Goal: Task Accomplishment & Management: Use online tool/utility

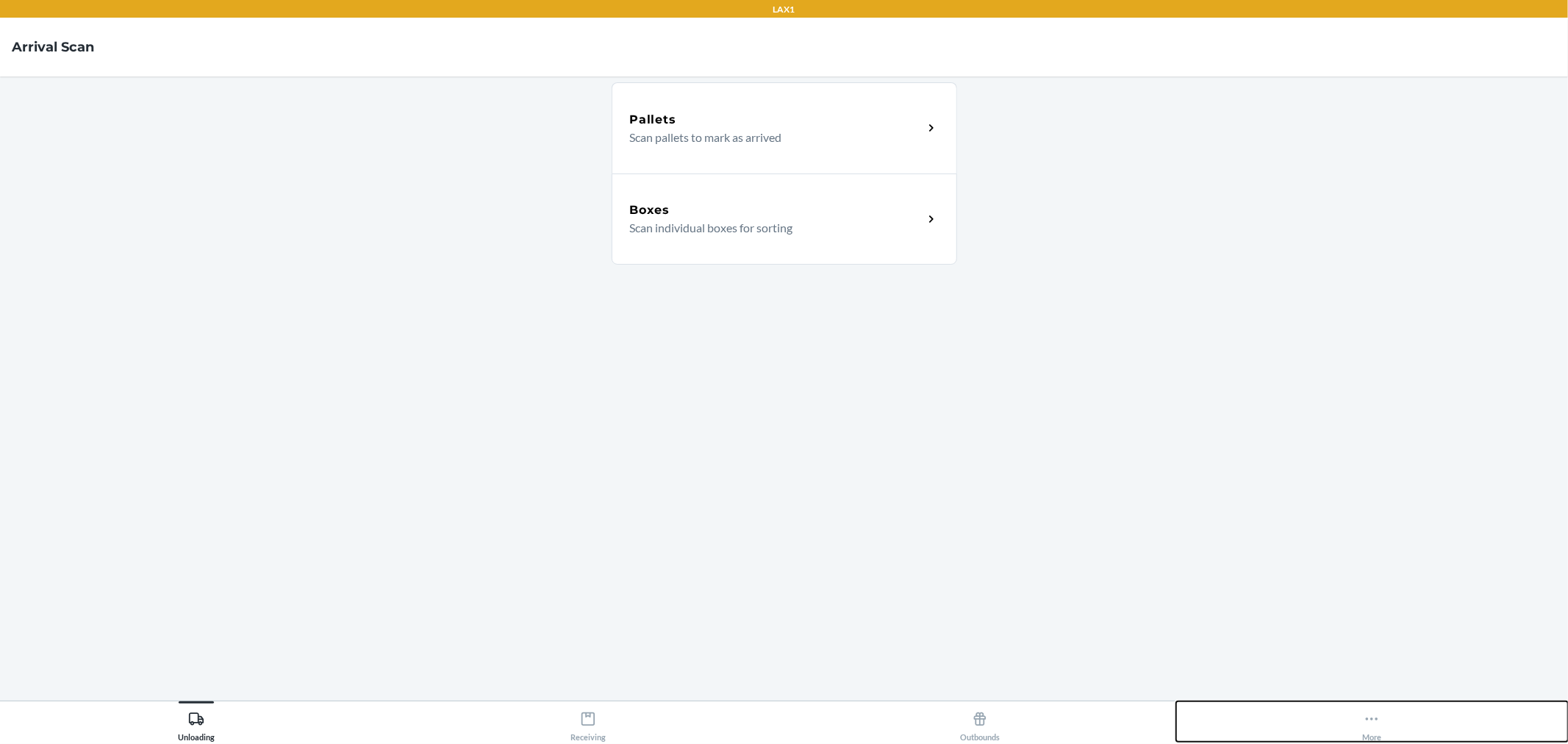
click at [1351, 731] on button "More" at bounding box center [1372, 721] width 392 height 41
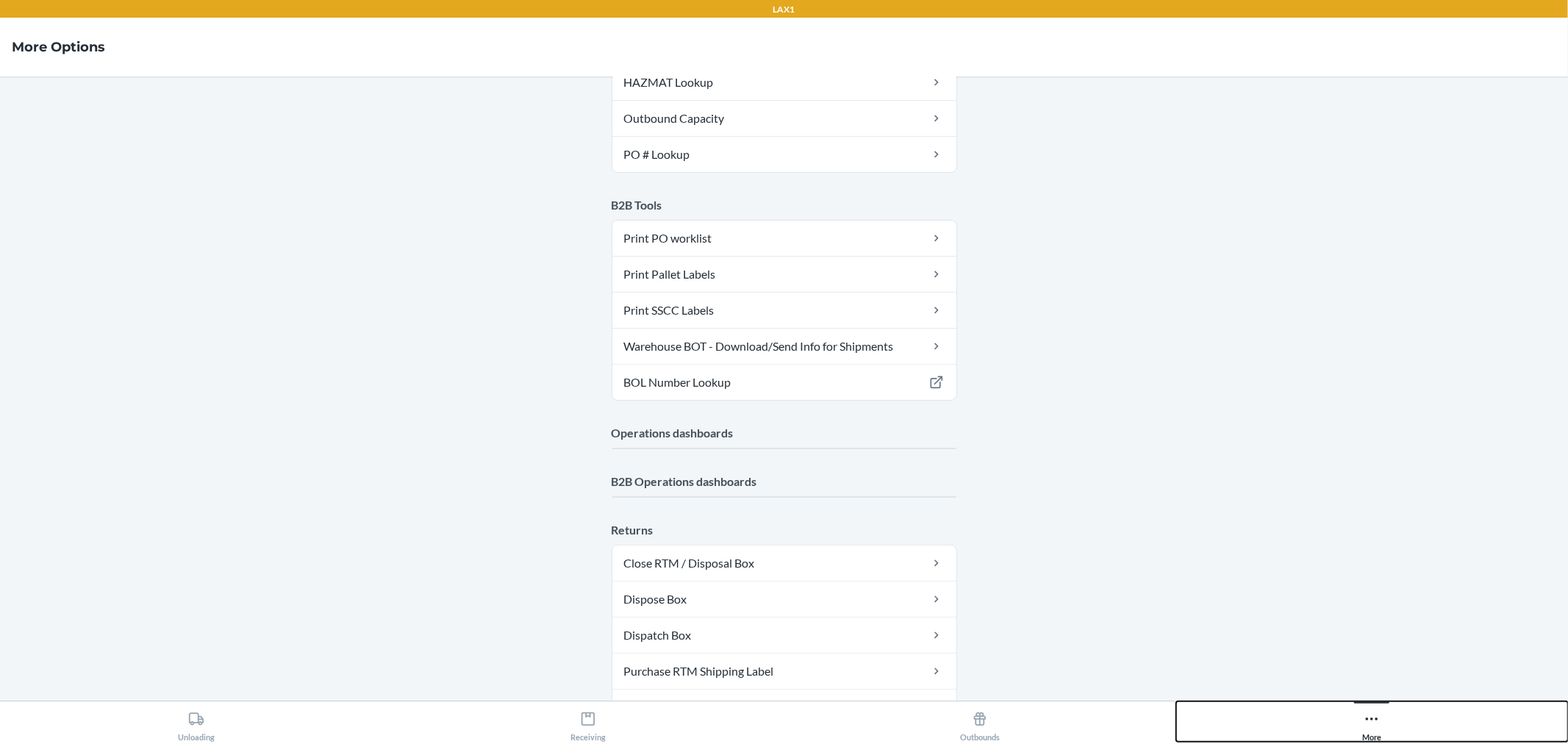
scroll to position [408, 0]
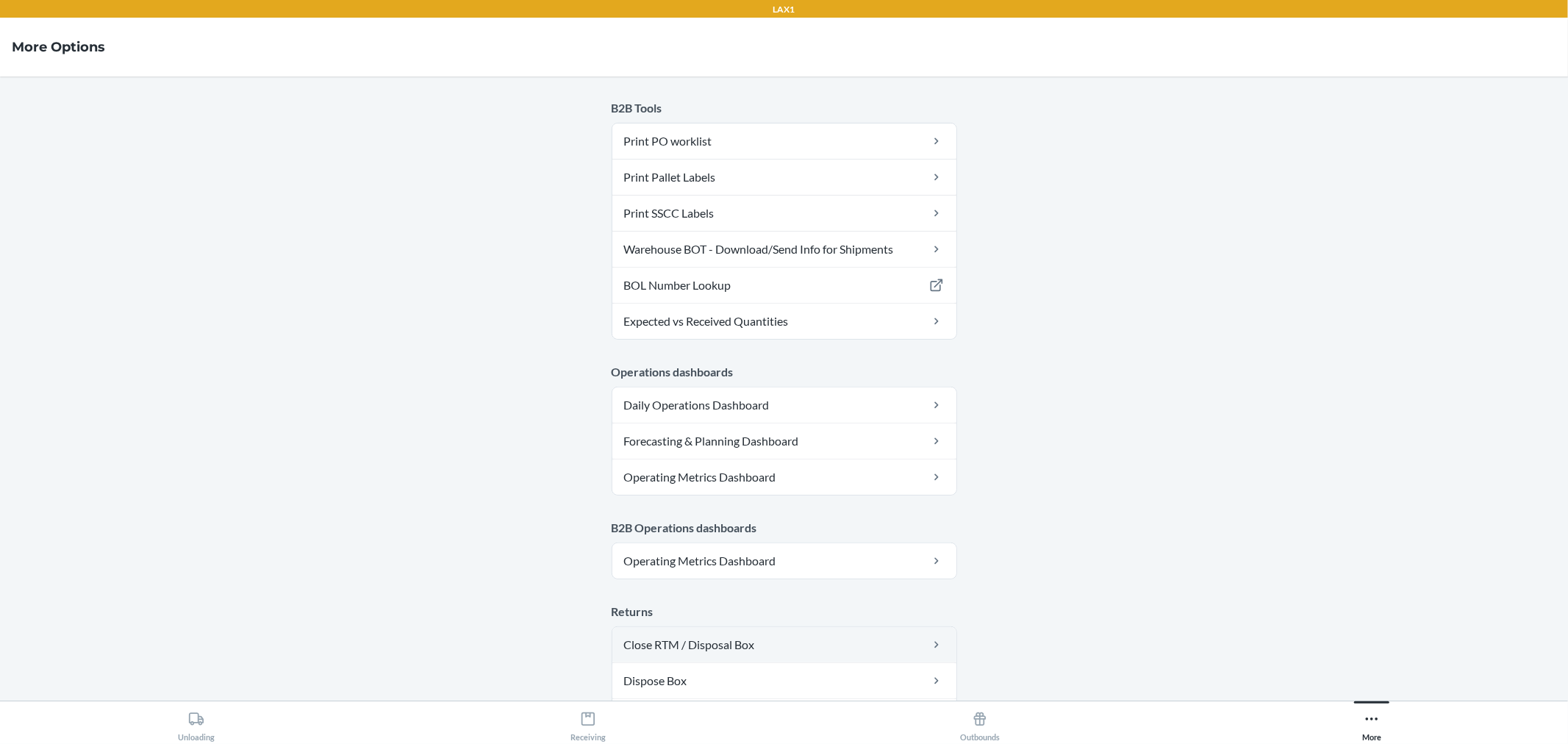
click at [754, 641] on link "Close RTM / Disposal Box" at bounding box center [785, 644] width 344 height 35
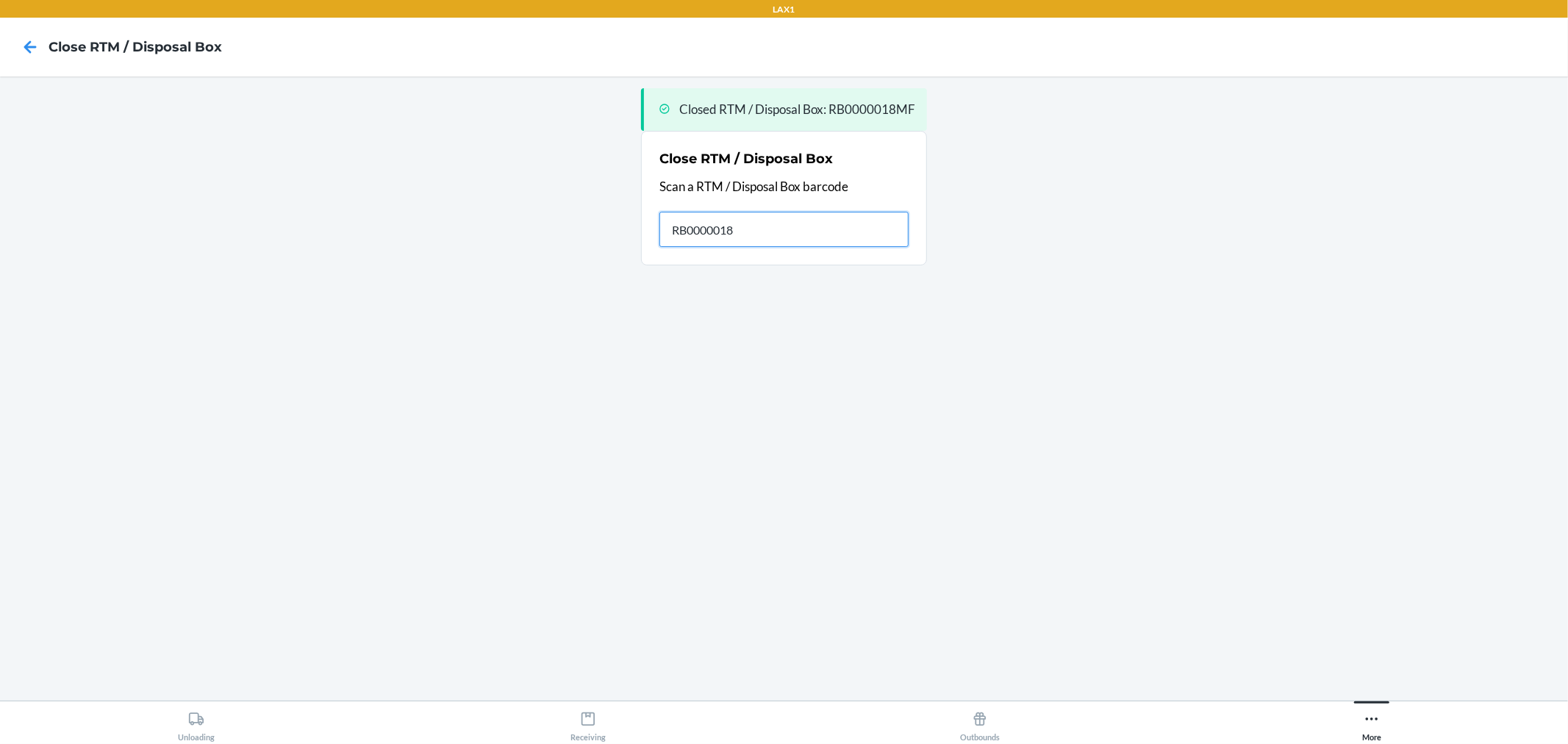
type input "RB0000018M"
type input "RB0000018JR"
click at [25, 52] on icon at bounding box center [30, 47] width 25 height 25
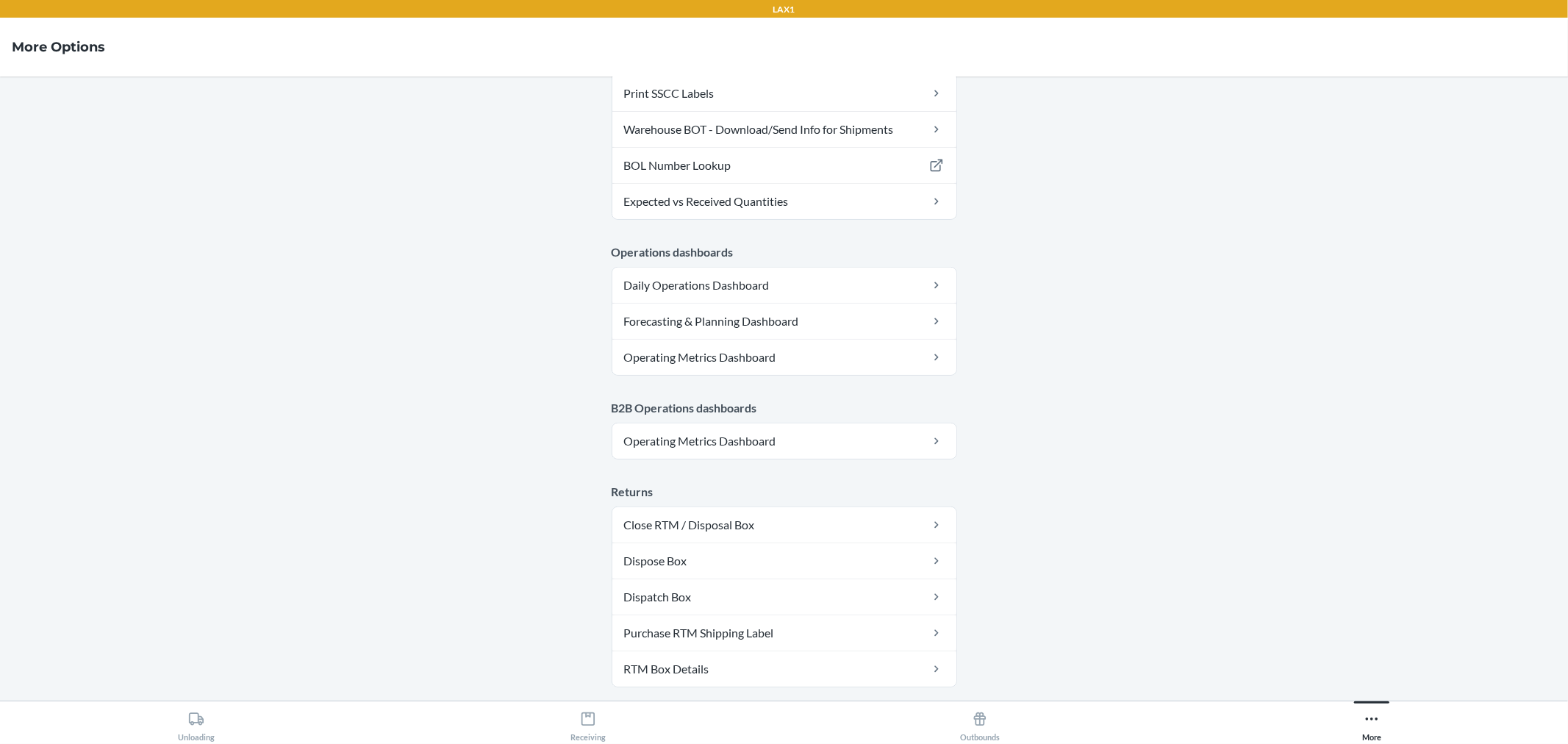
scroll to position [653, 0]
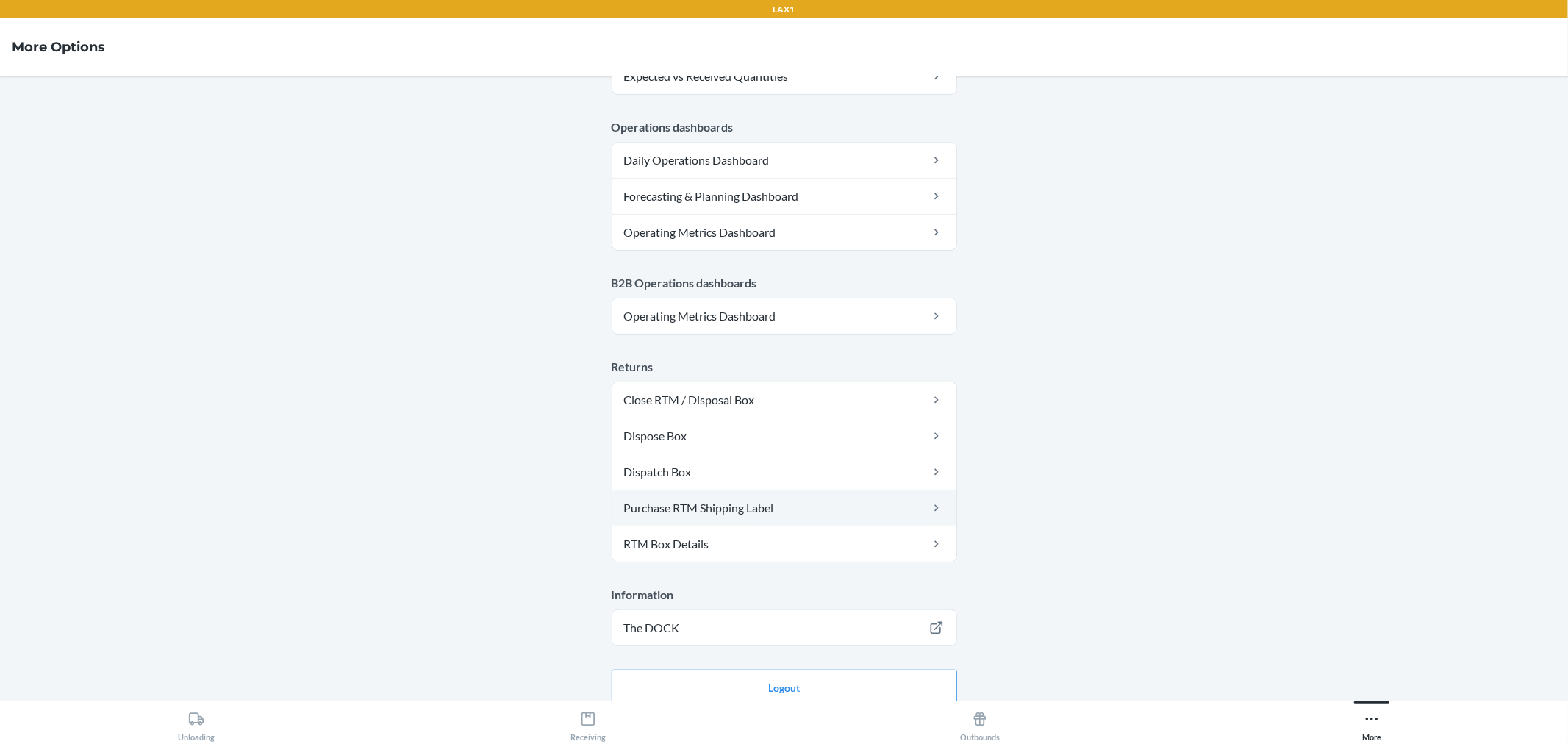
click at [729, 517] on link "Purchase RTM Shipping Label" at bounding box center [785, 507] width 344 height 35
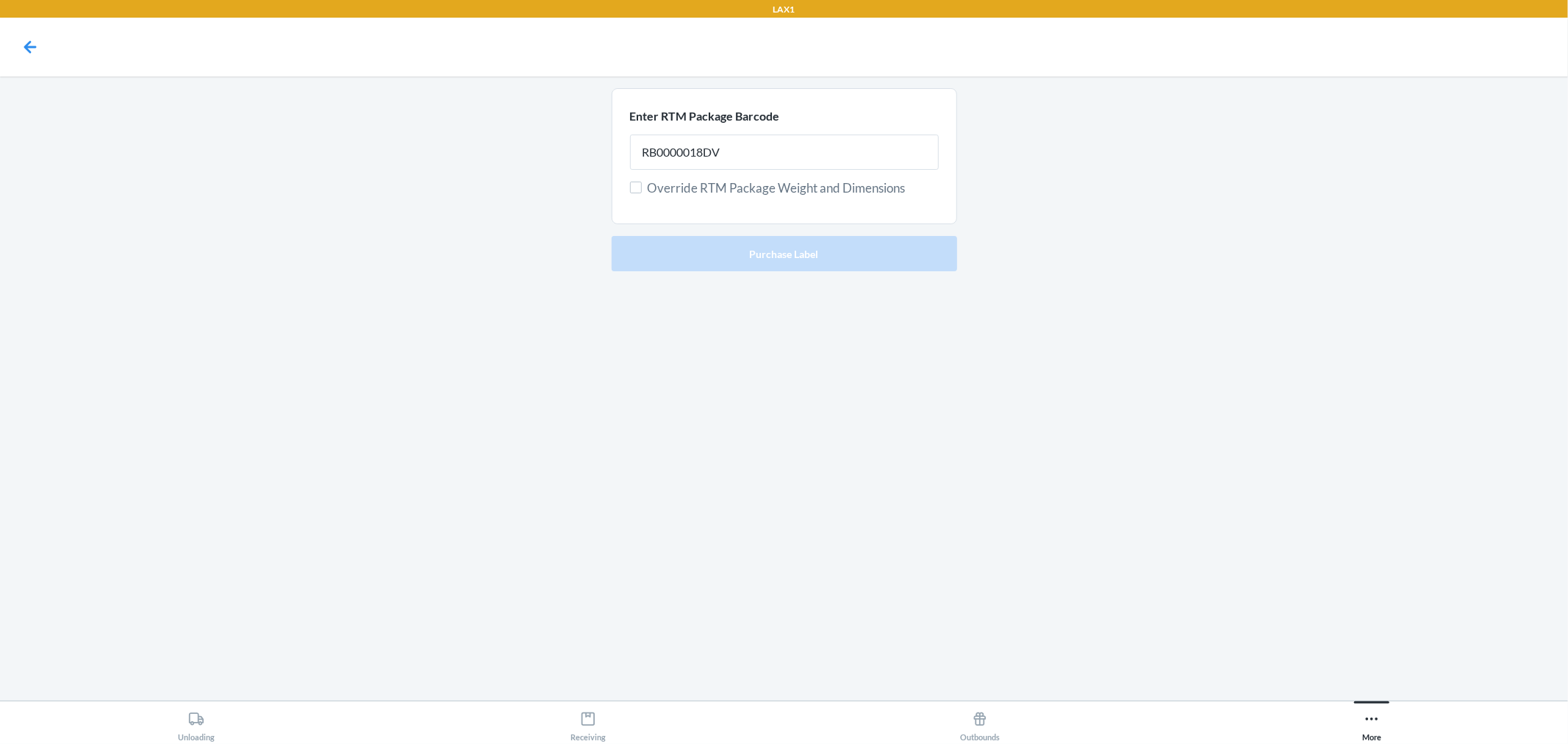
type input "RB0000018DV"
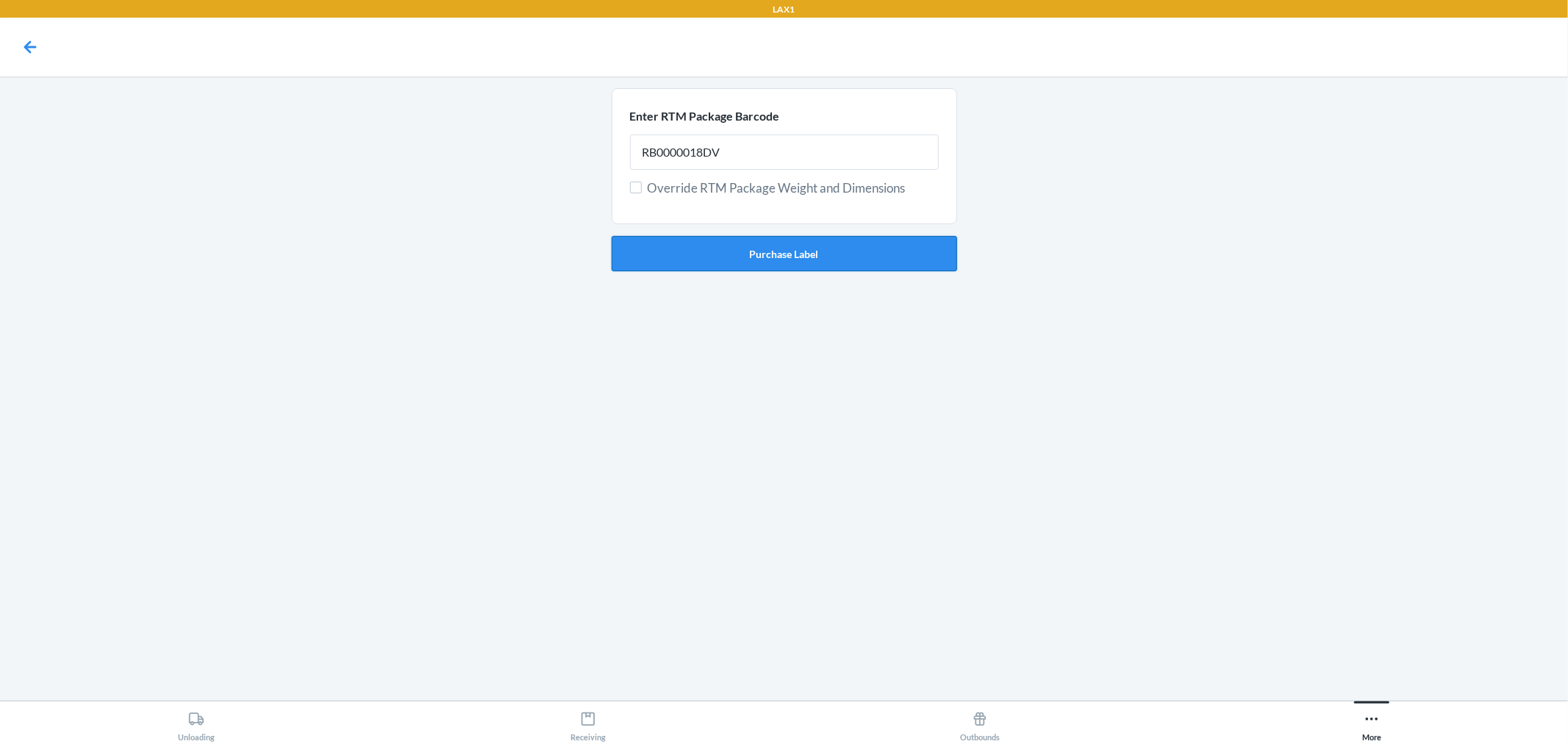
click at [744, 257] on button "Purchase Label" at bounding box center [785, 253] width 345 height 35
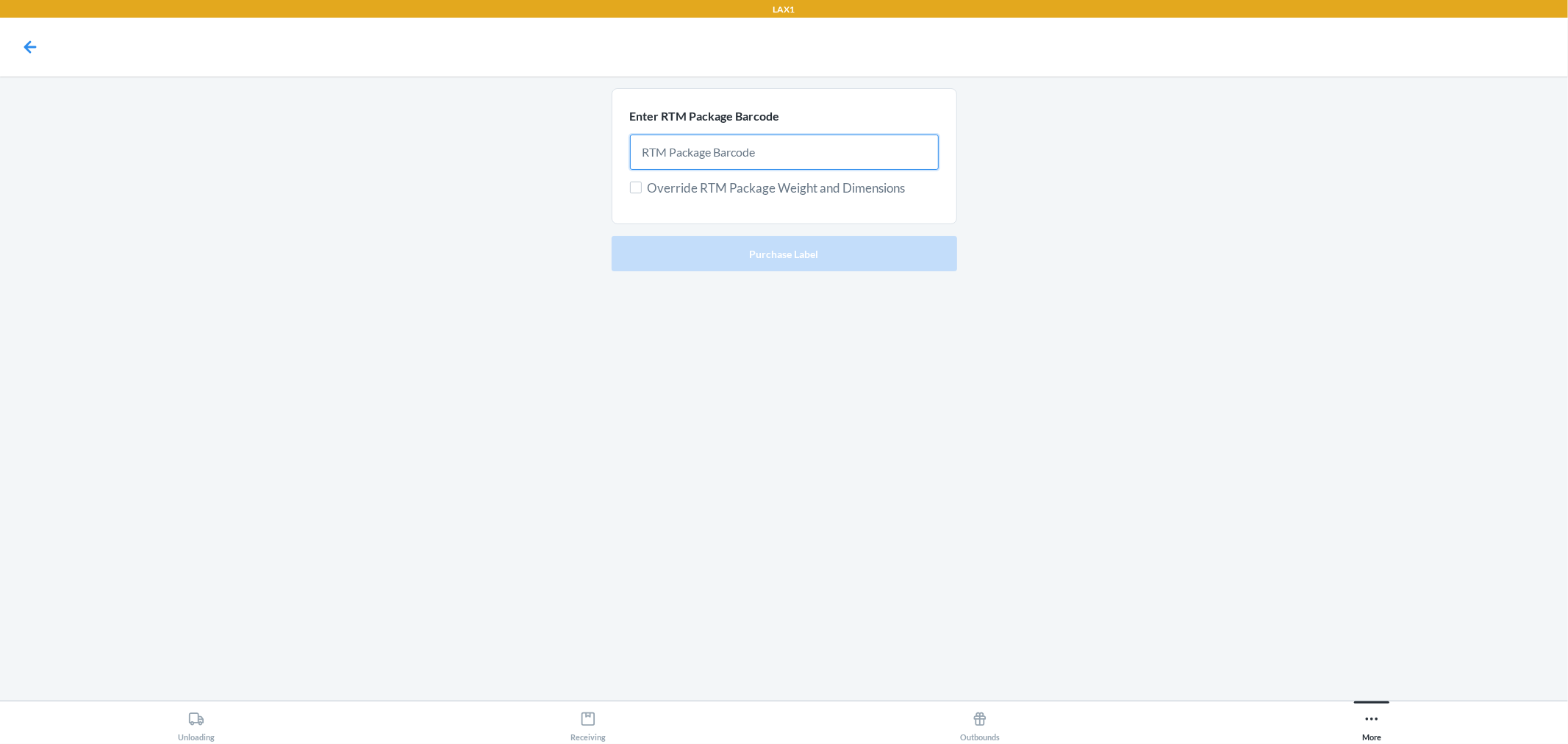
click at [700, 142] on input "text" at bounding box center [784, 152] width 309 height 35
type input "RB0000018MF"
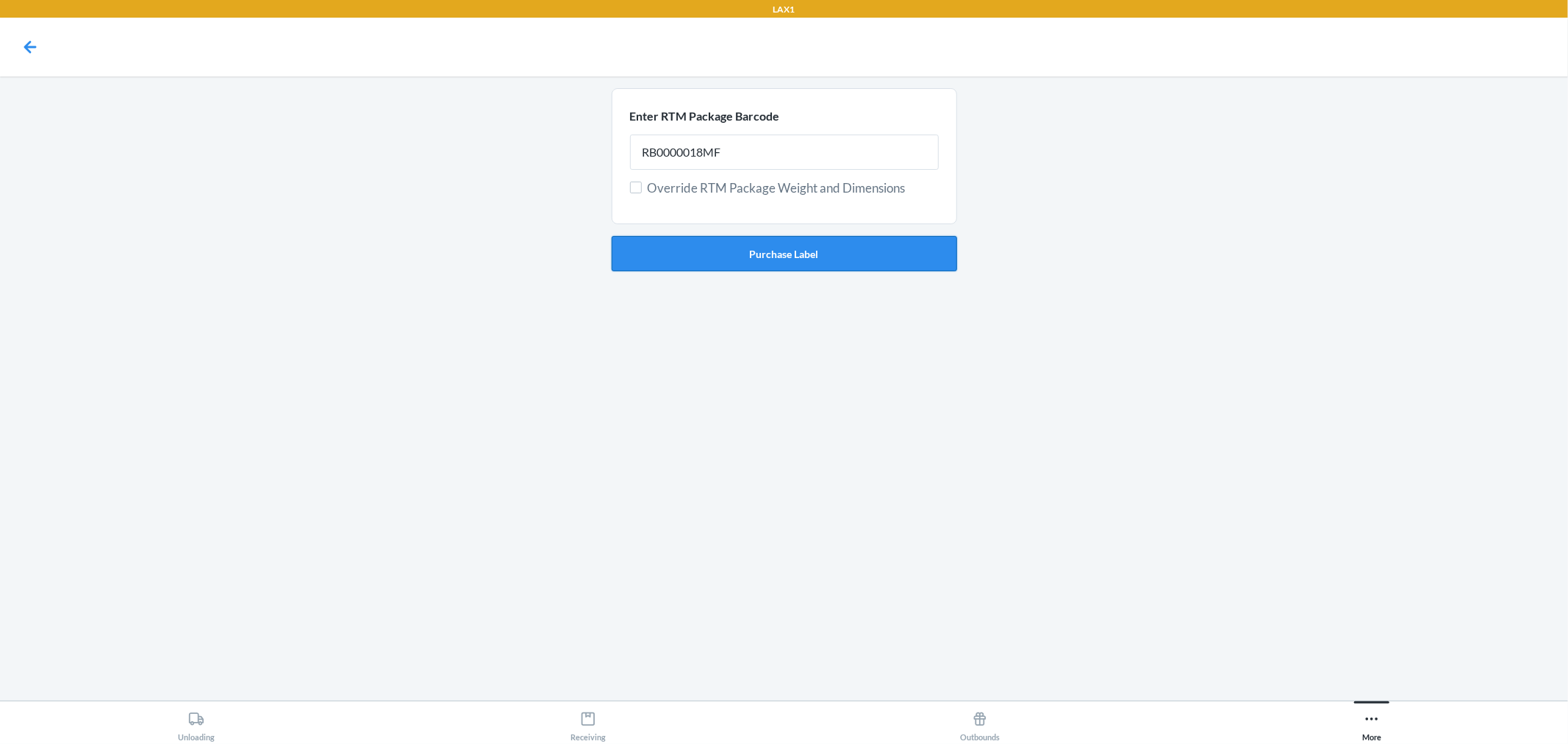
click at [748, 241] on button "Purchase Label" at bounding box center [785, 253] width 345 height 35
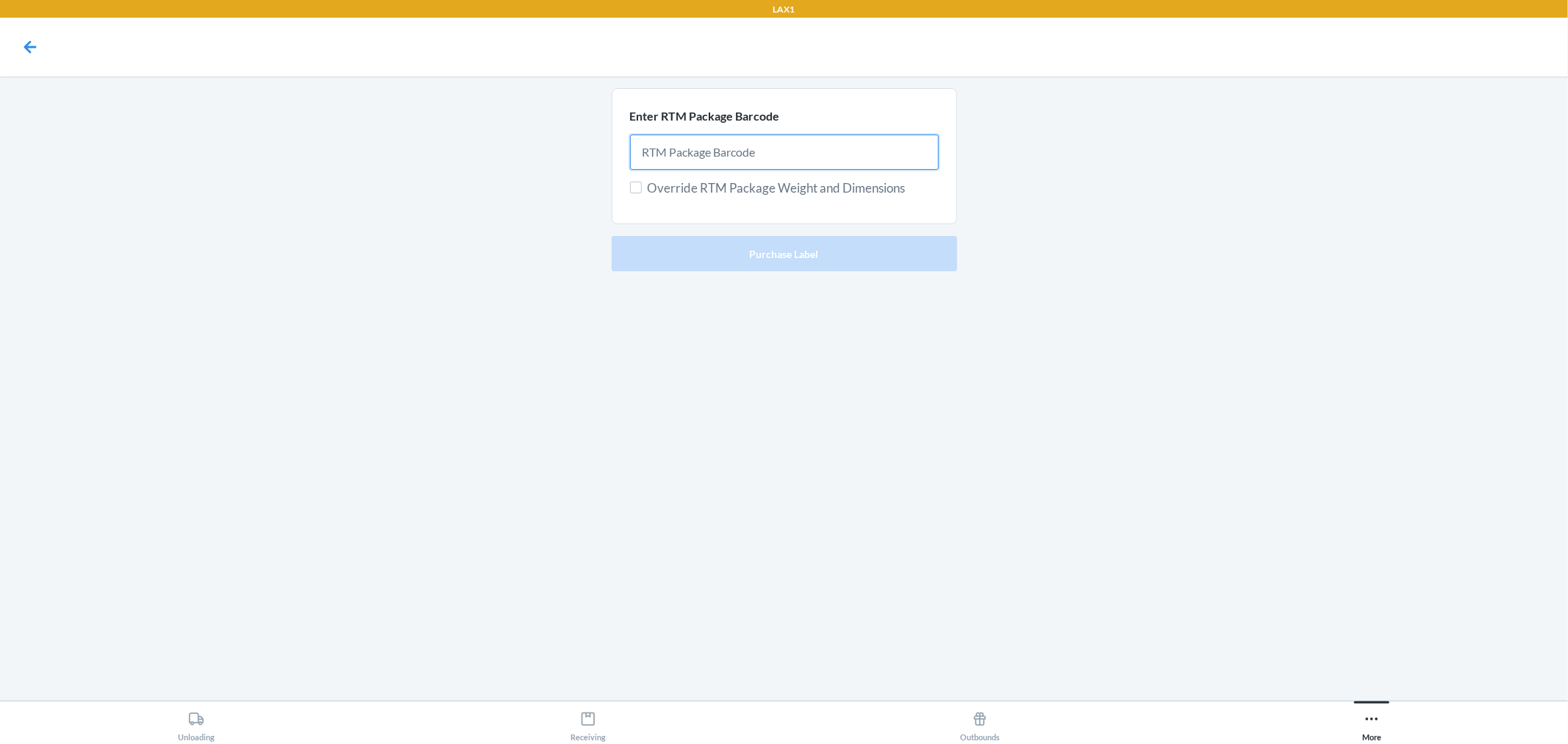
click at [789, 147] on input "text" at bounding box center [784, 152] width 309 height 35
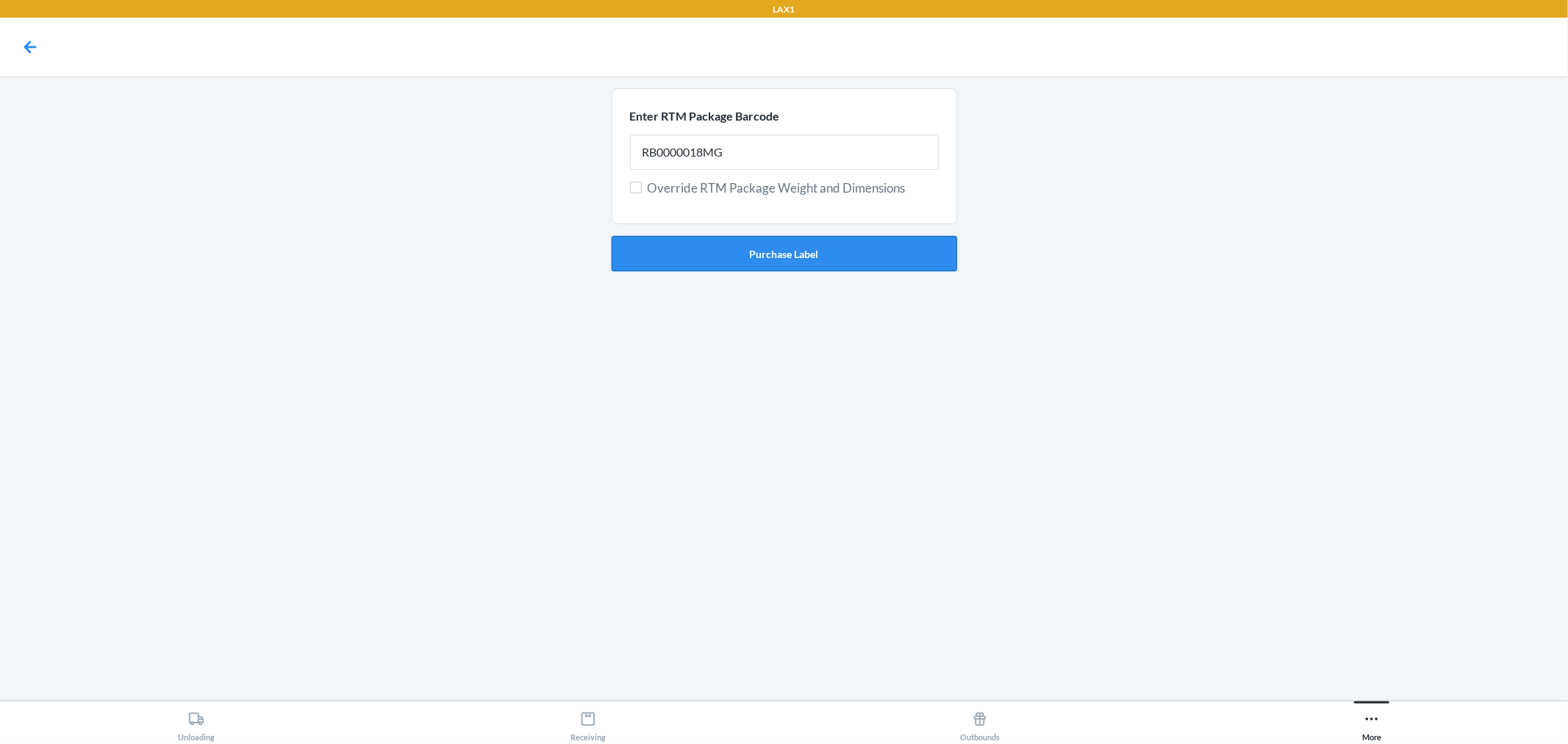
click at [800, 245] on button "Purchase Label" at bounding box center [785, 253] width 345 height 35
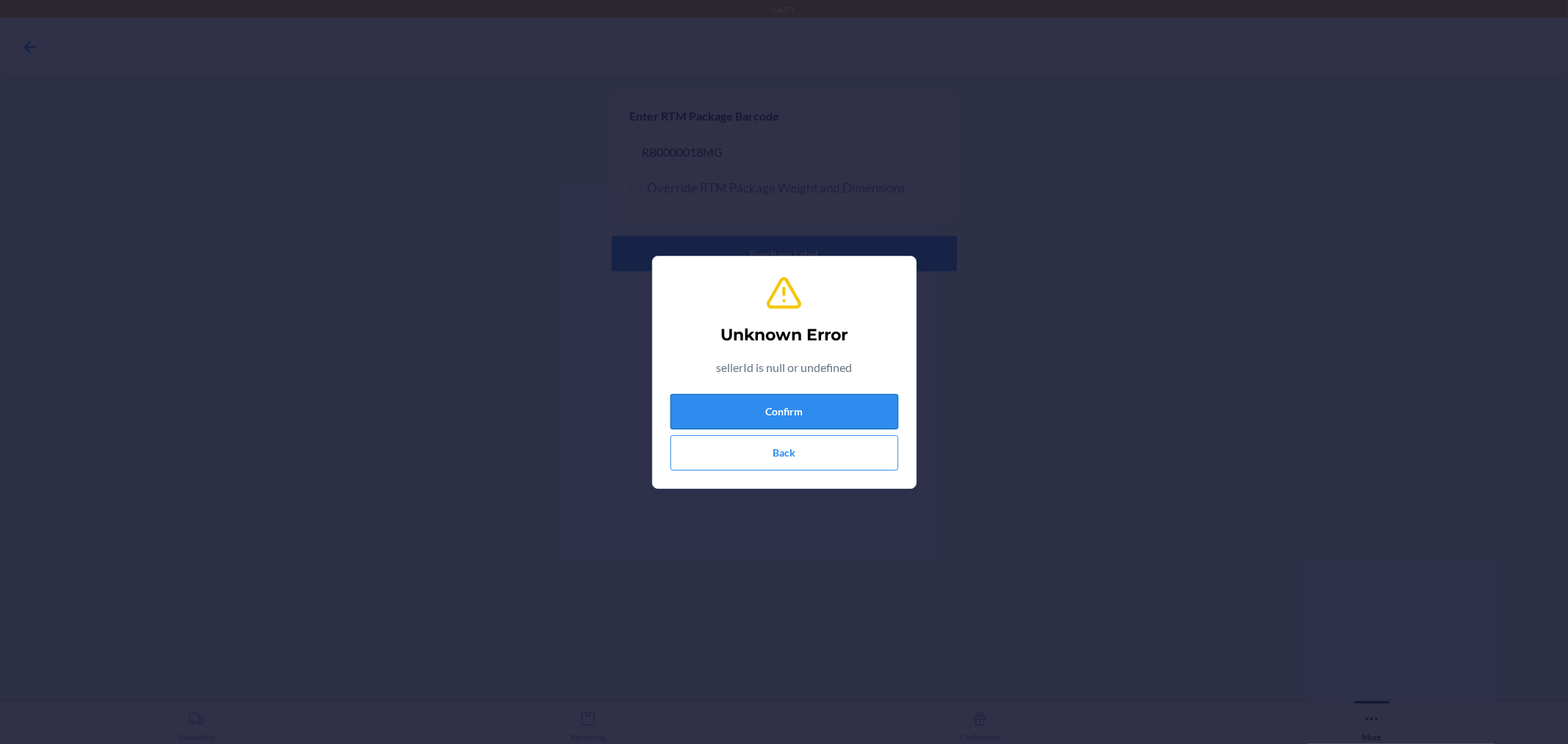
click at [756, 406] on button "Confirm" at bounding box center [785, 411] width 228 height 35
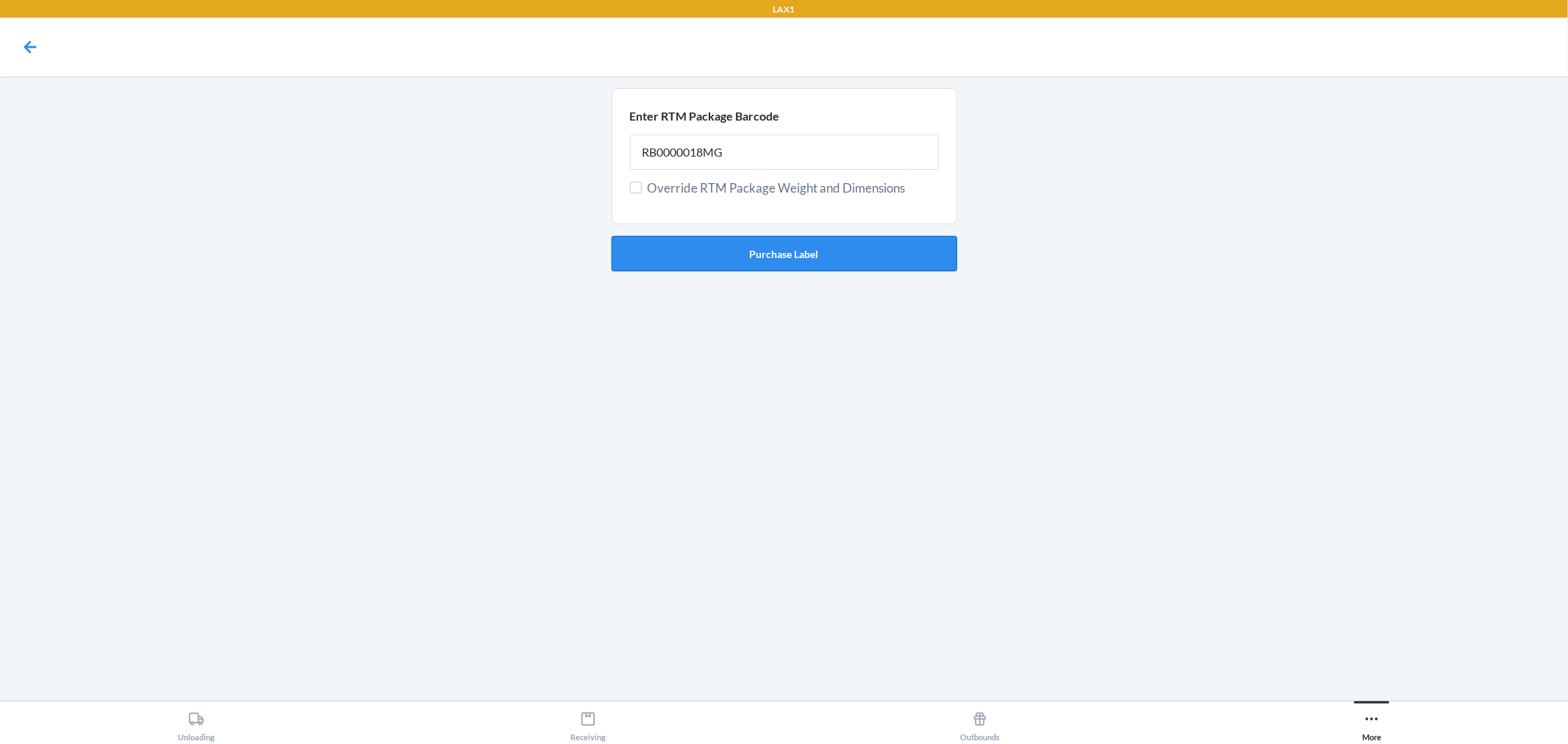
click at [762, 248] on button "Purchase Label" at bounding box center [785, 253] width 345 height 35
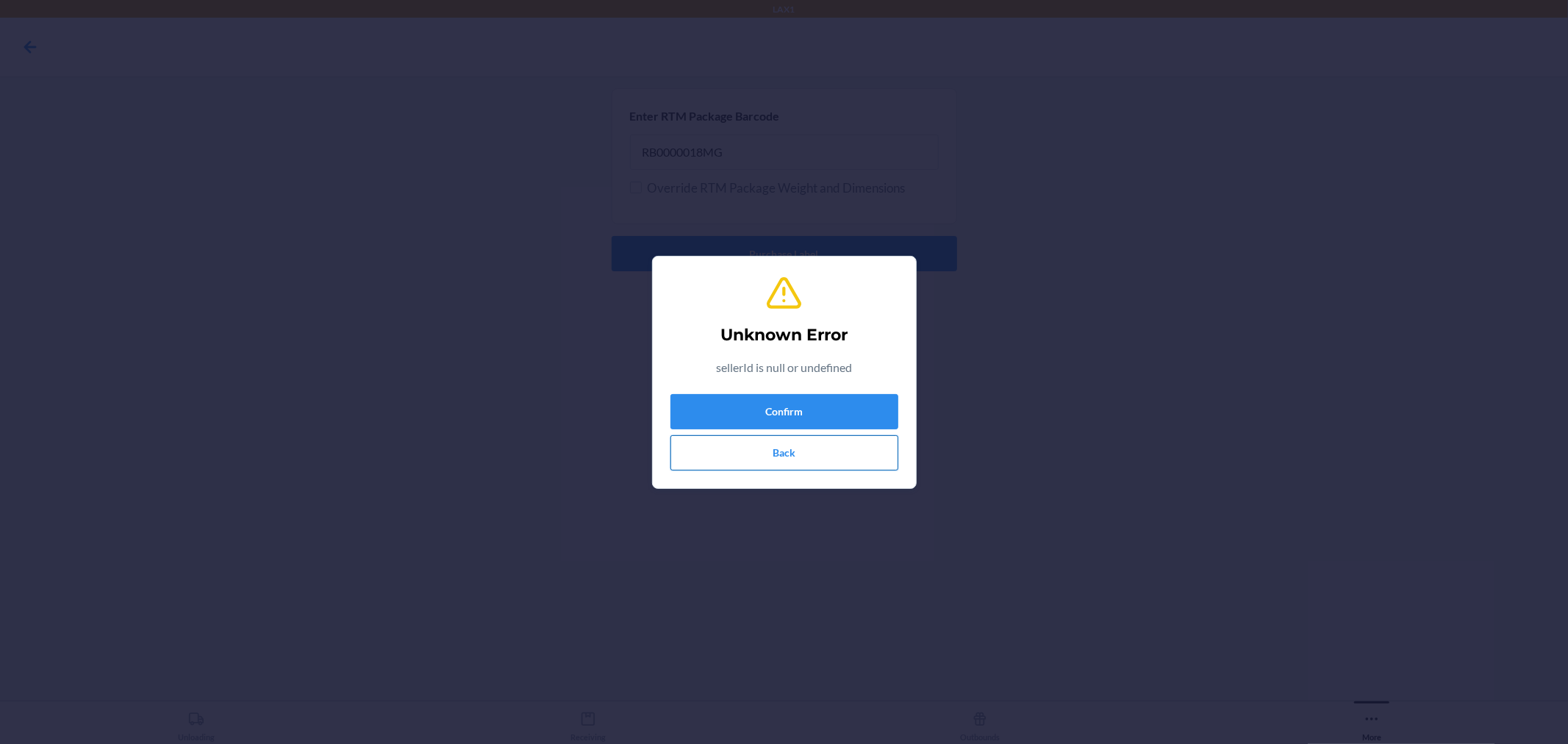
click at [707, 450] on button "Back" at bounding box center [785, 452] width 228 height 35
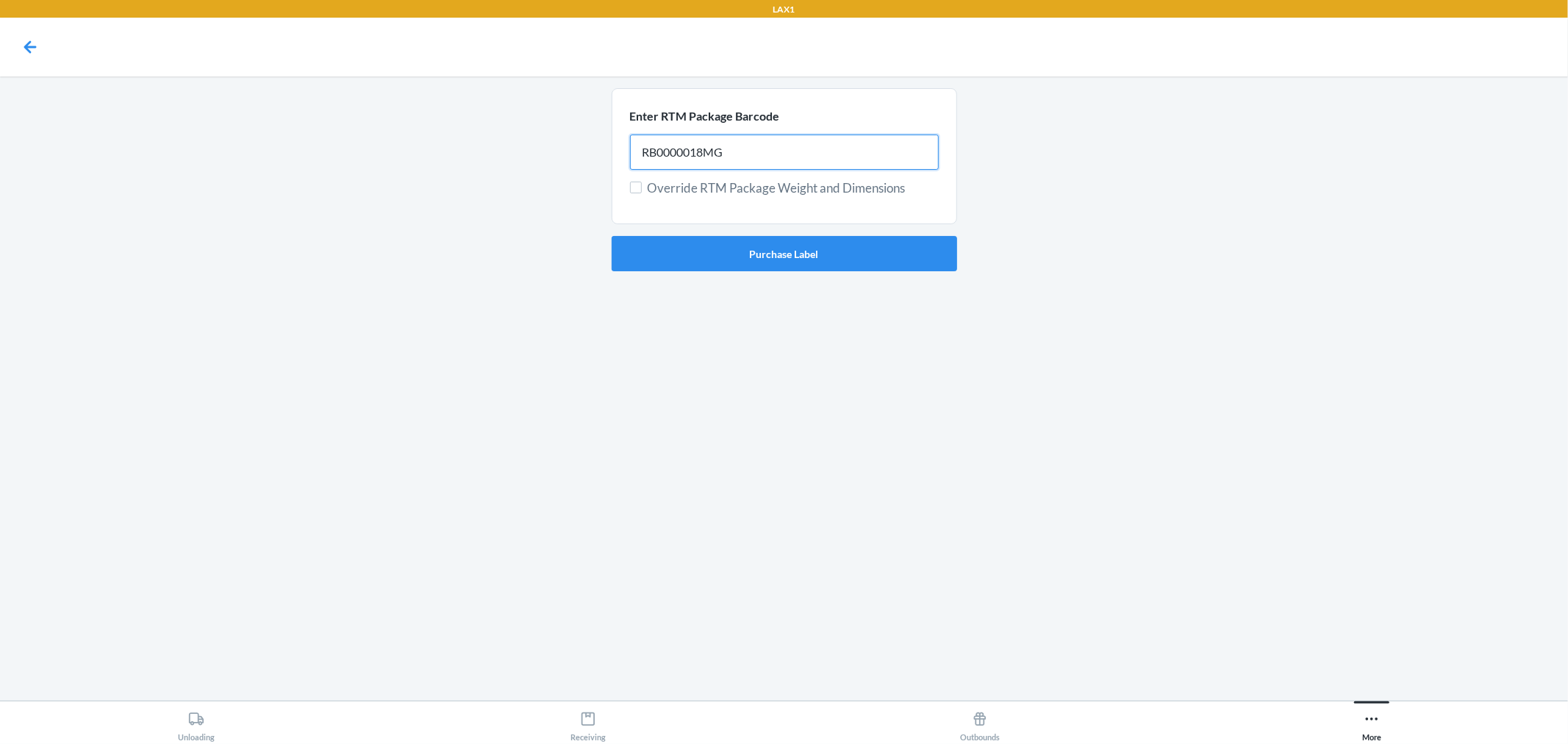
click at [768, 160] on input "RB0000018MG" at bounding box center [784, 152] width 309 height 35
click at [782, 254] on button "Purchase Label" at bounding box center [785, 253] width 345 height 35
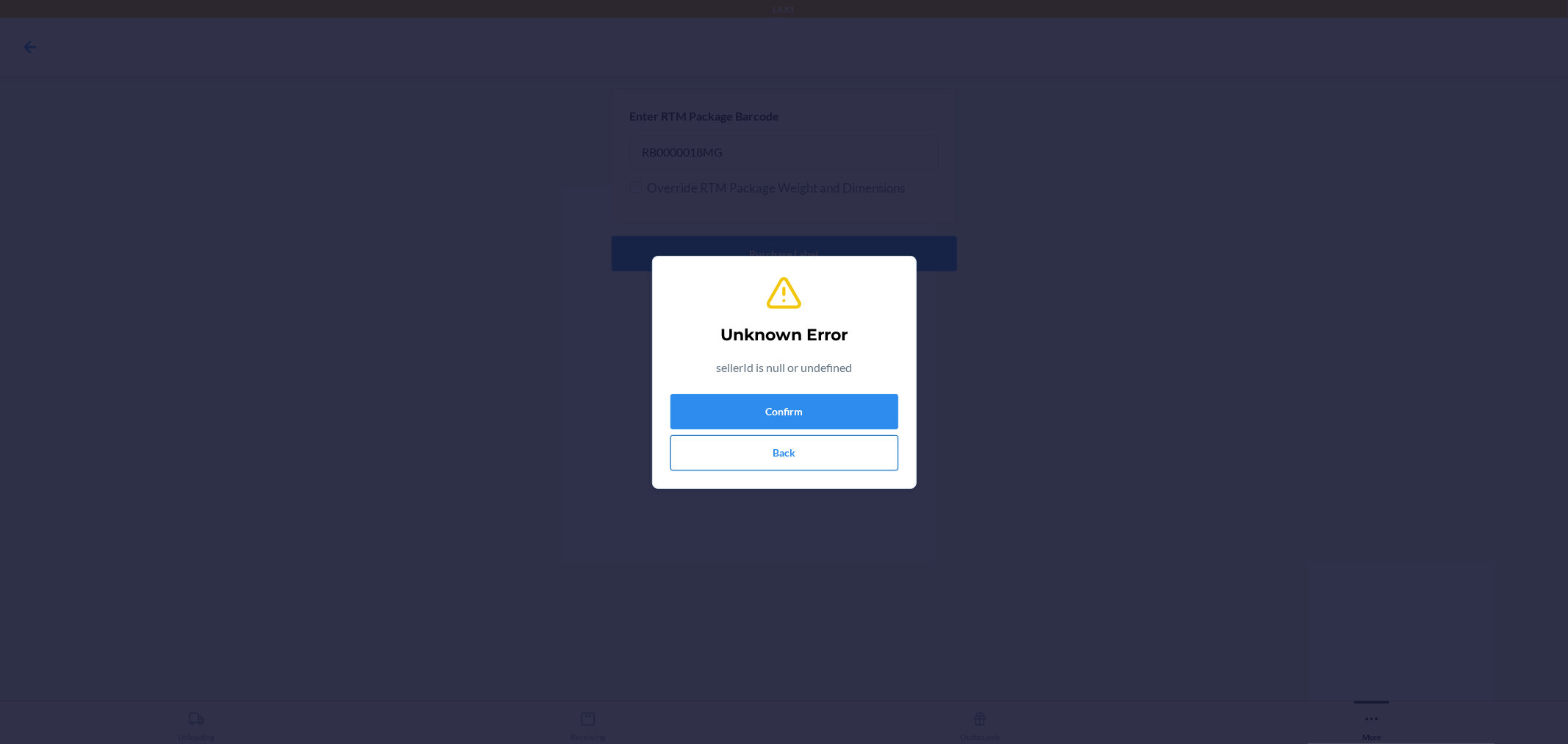
click at [721, 464] on button "Back" at bounding box center [785, 452] width 228 height 35
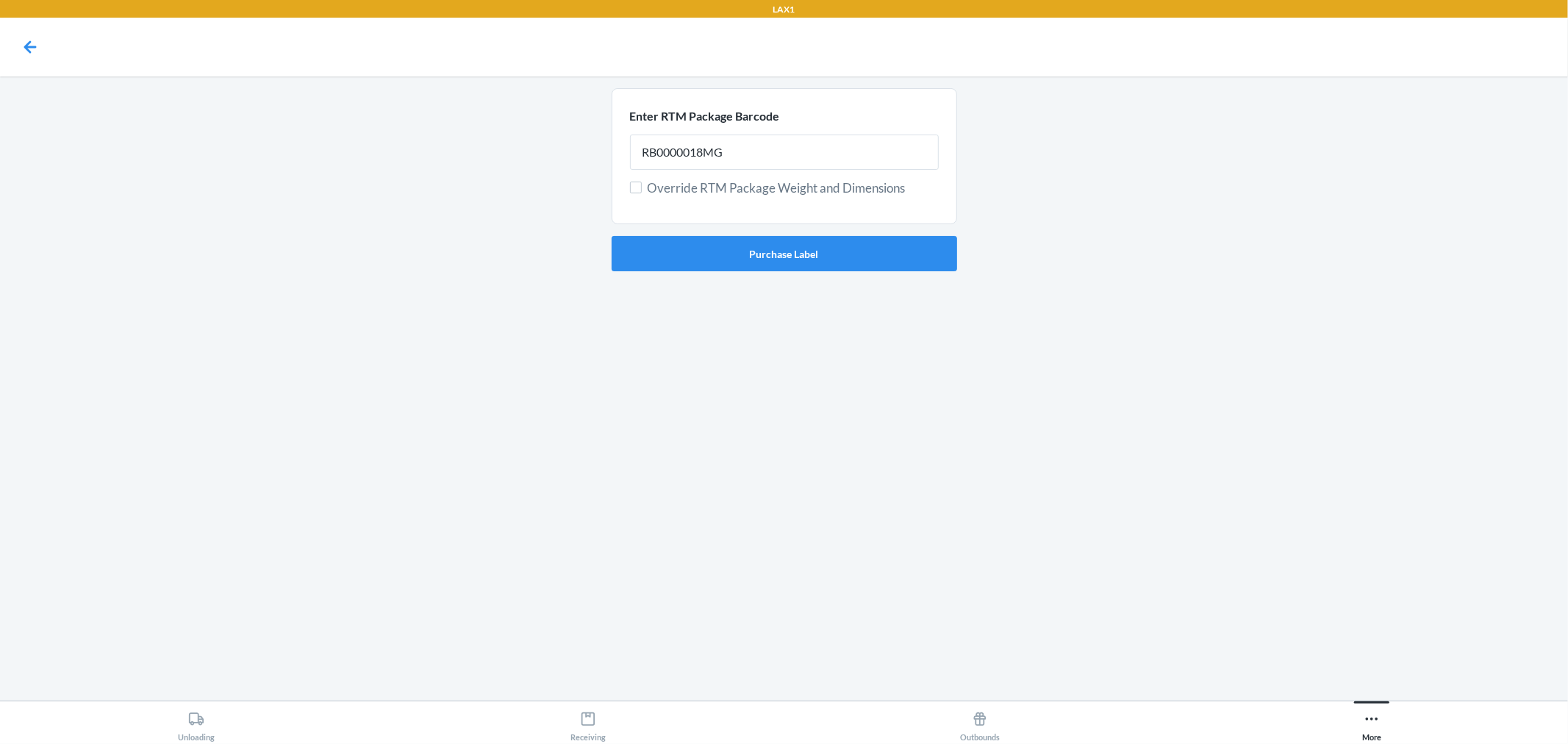
click at [746, 129] on div "Enter RTM Package Barcode" at bounding box center [784, 120] width 309 height 28
click at [743, 138] on input "RB0000018MG" at bounding box center [784, 152] width 309 height 35
click at [743, 140] on input "RB0000018MG" at bounding box center [784, 152] width 309 height 35
type input "RB0000018JR"
click at [711, 263] on button "Purchase Label" at bounding box center [785, 253] width 345 height 35
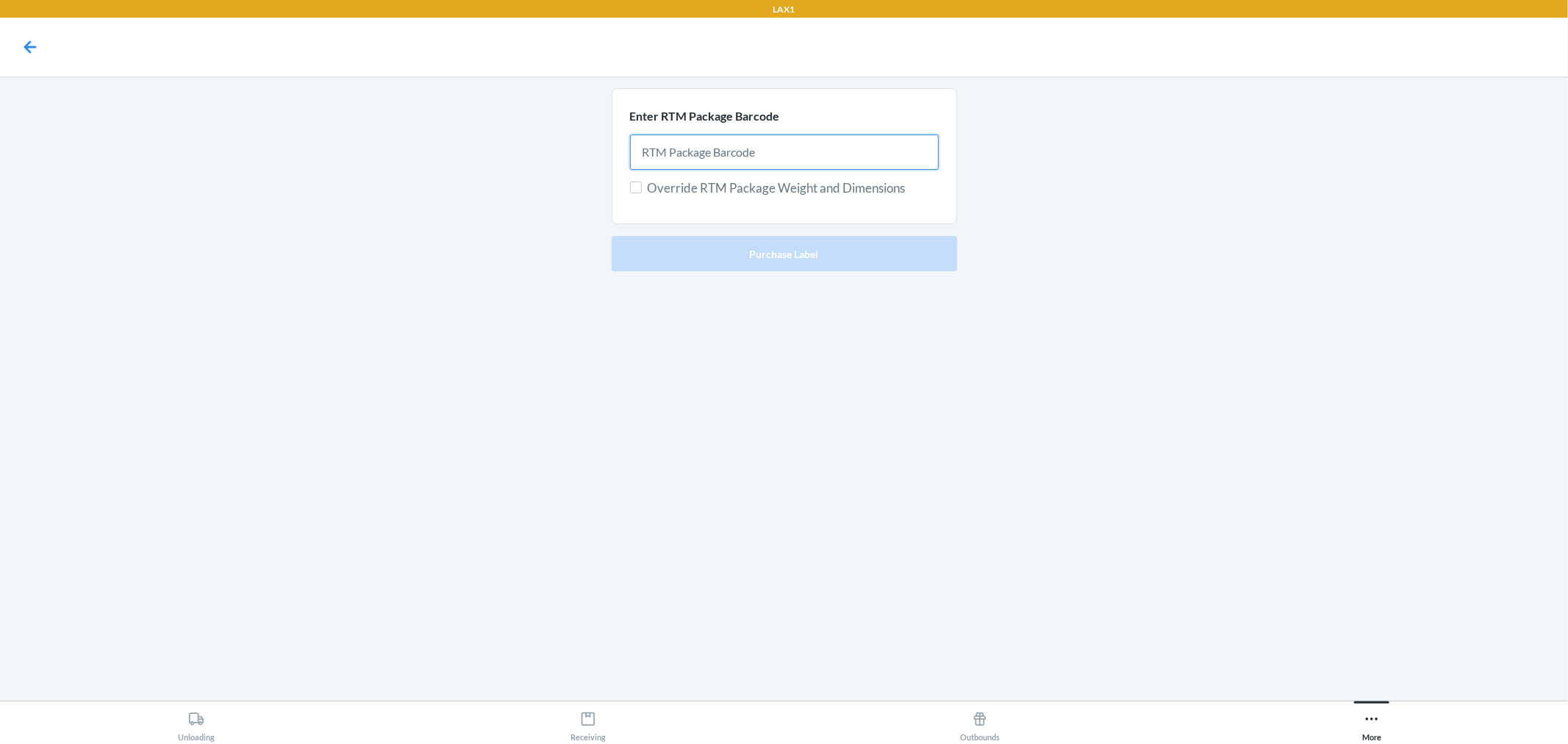
click at [719, 157] on input "text" at bounding box center [784, 152] width 309 height 35
type input "RB0000018LA"
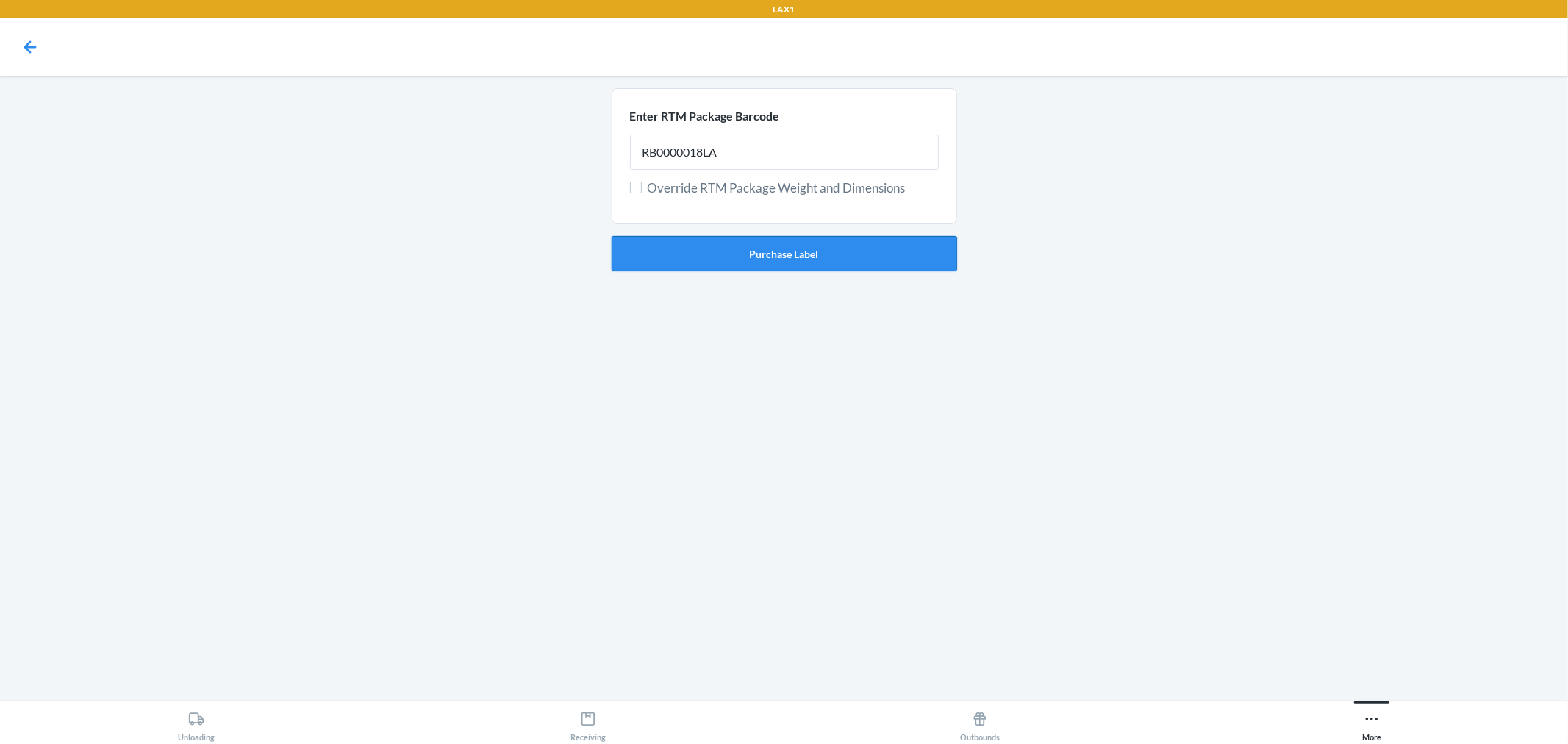
click at [906, 247] on button "Purchase Label" at bounding box center [785, 253] width 345 height 35
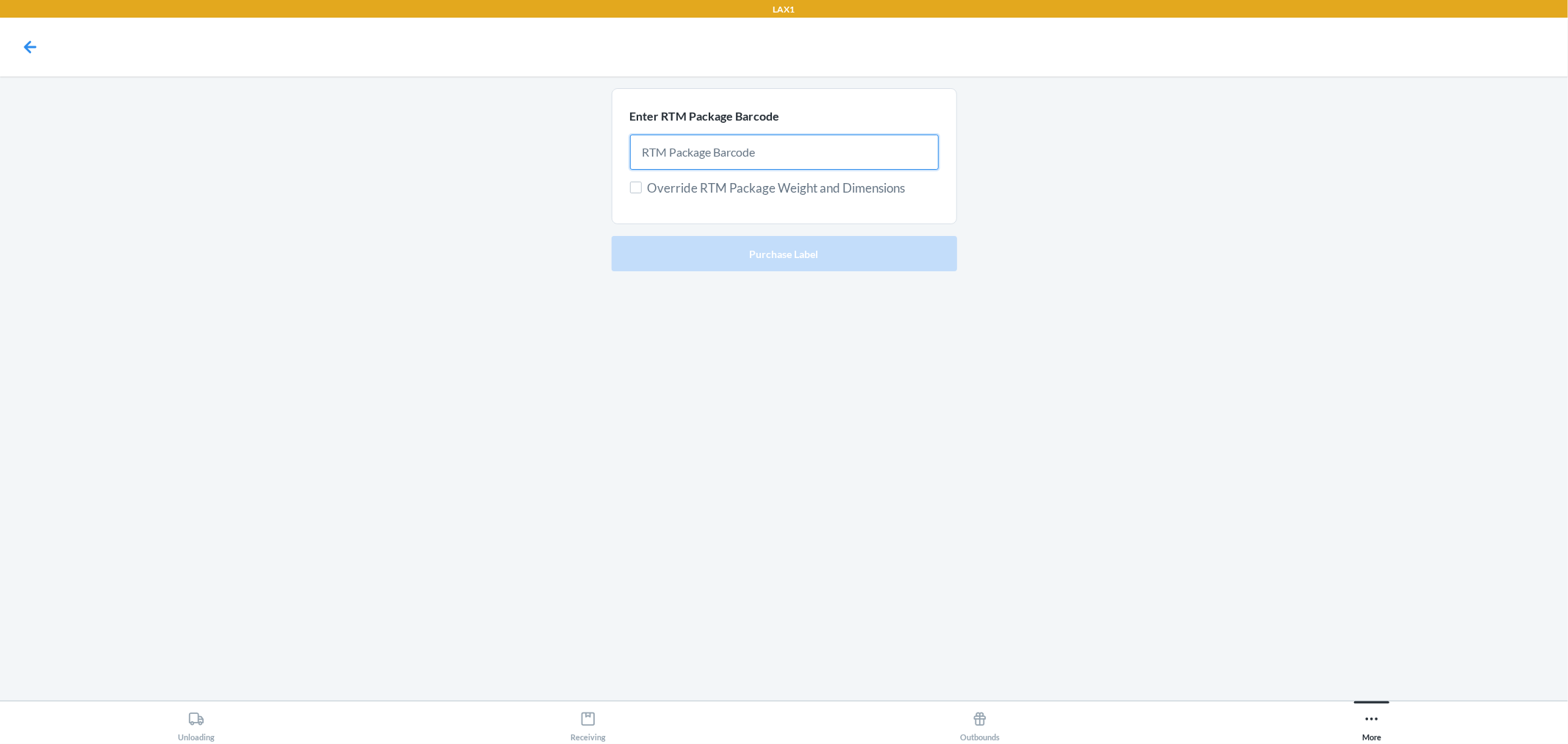
click at [714, 149] on input "text" at bounding box center [784, 152] width 309 height 35
type input "RB0000018JU"
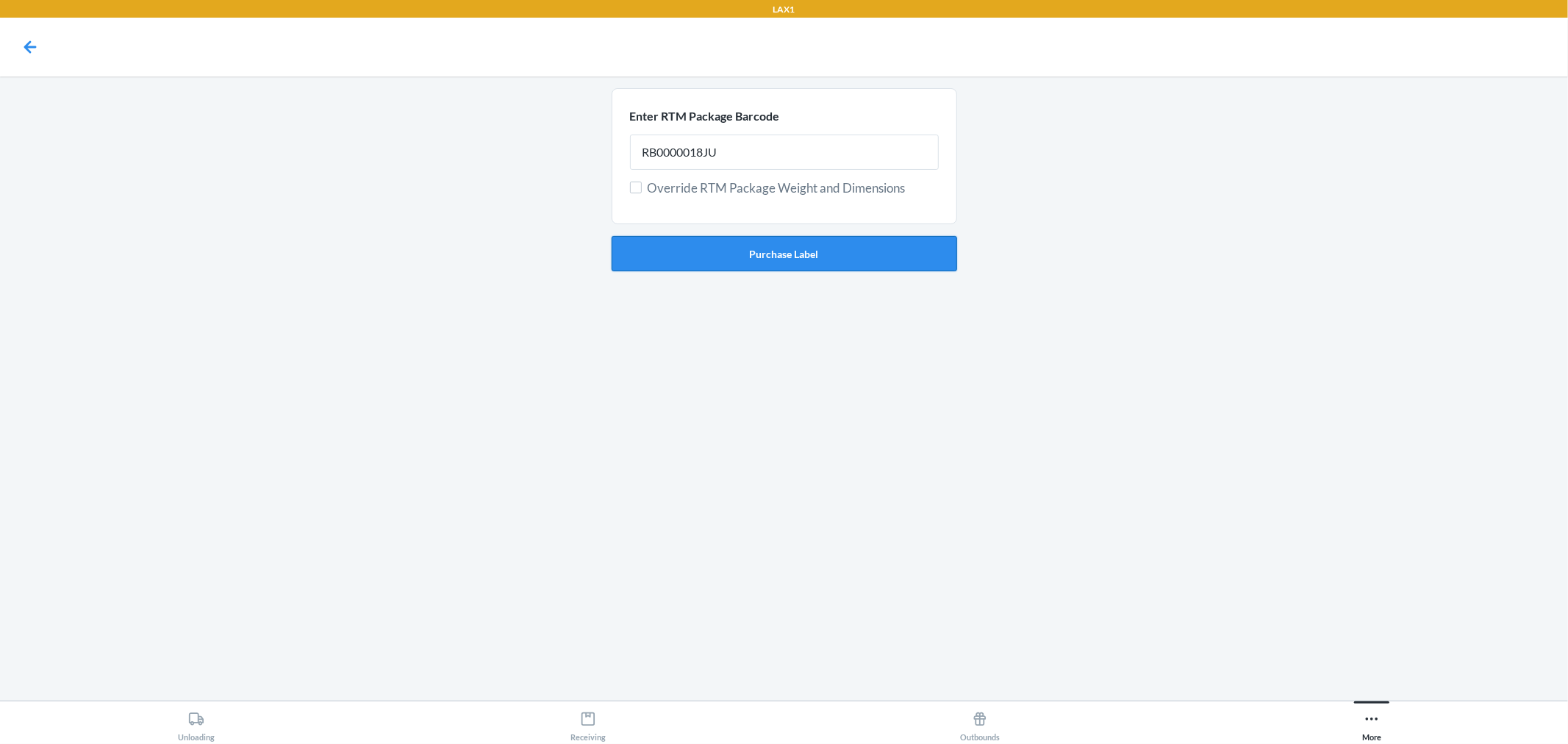
click at [743, 243] on button "Purchase Label" at bounding box center [785, 253] width 345 height 35
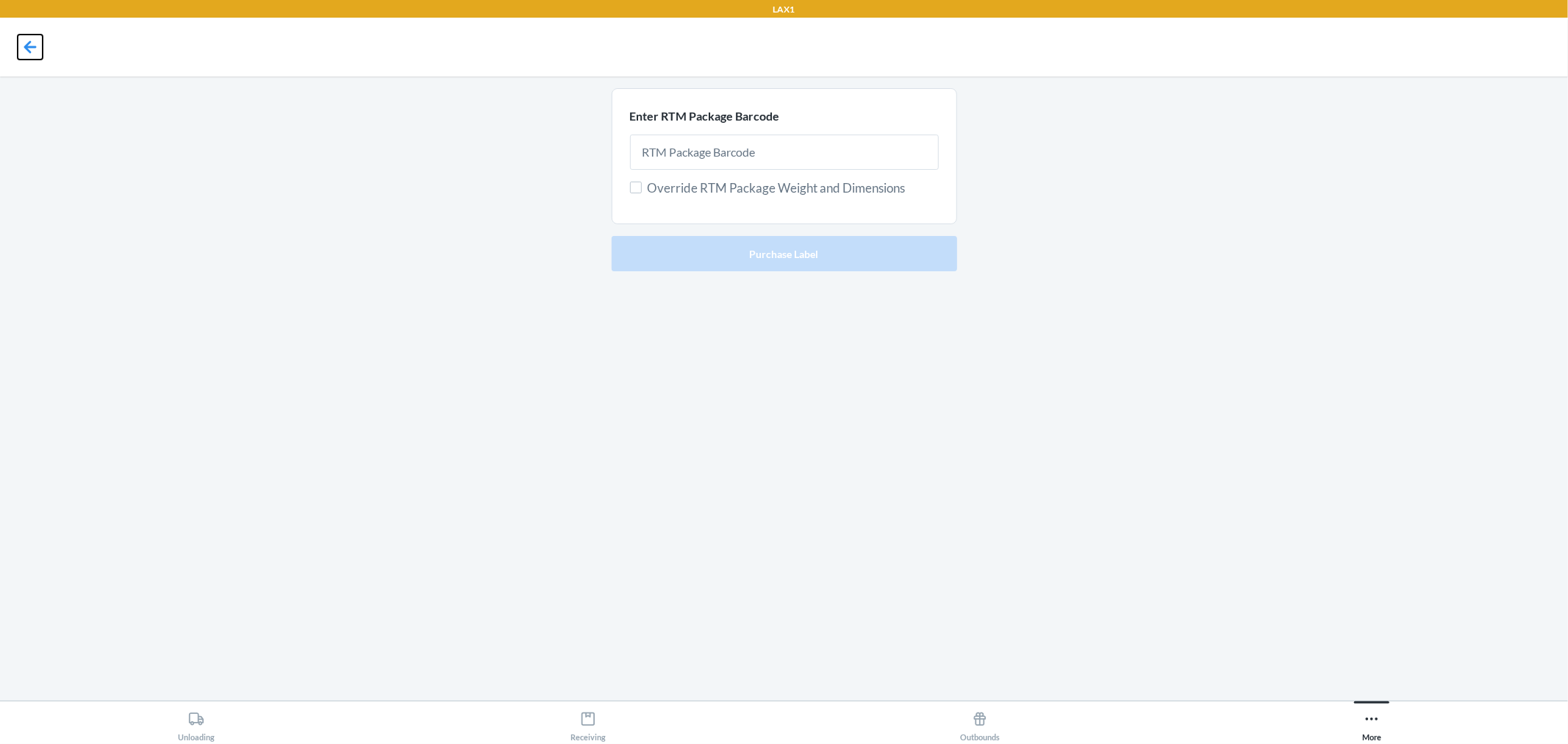
click at [30, 52] on icon at bounding box center [30, 47] width 13 height 13
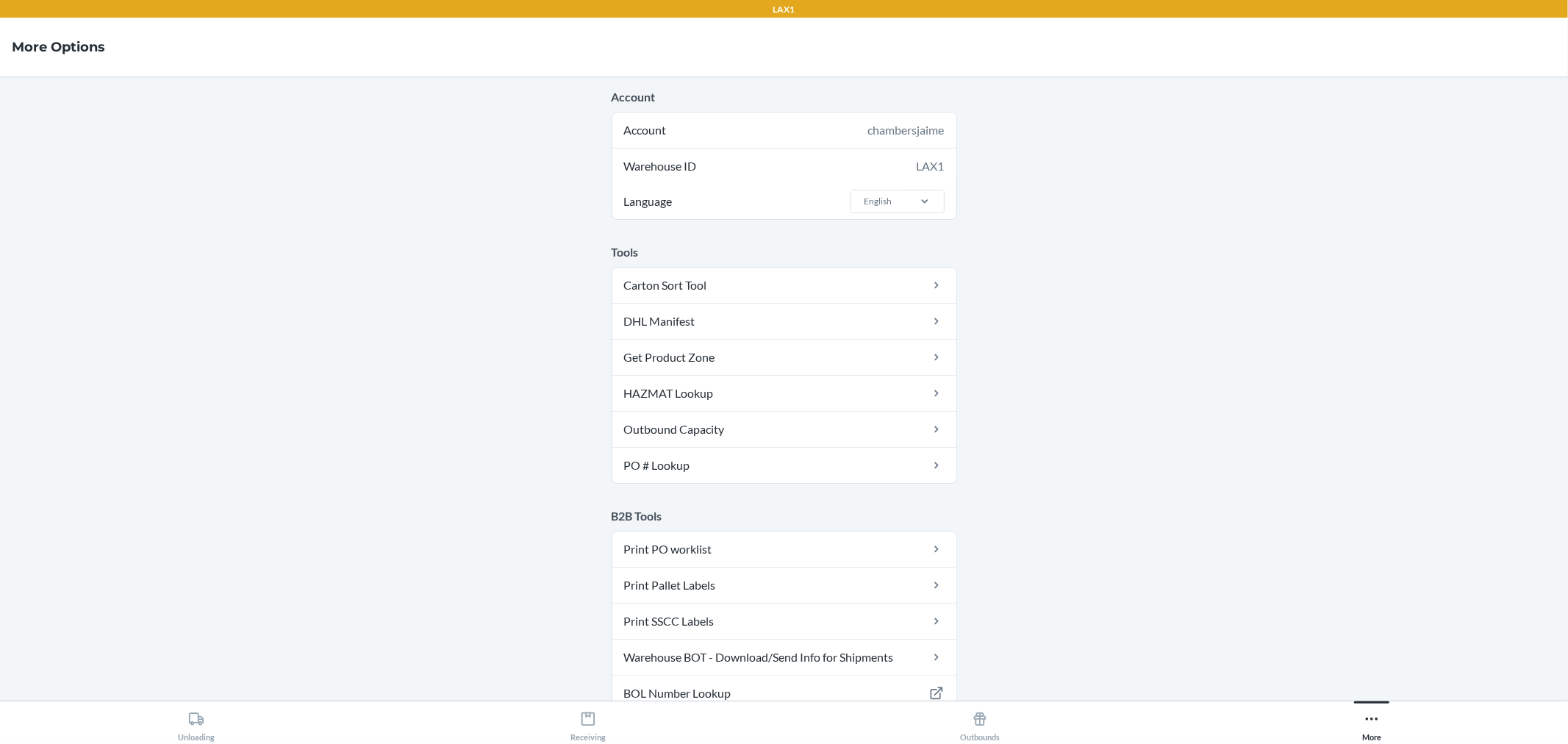
scroll to position [489, 0]
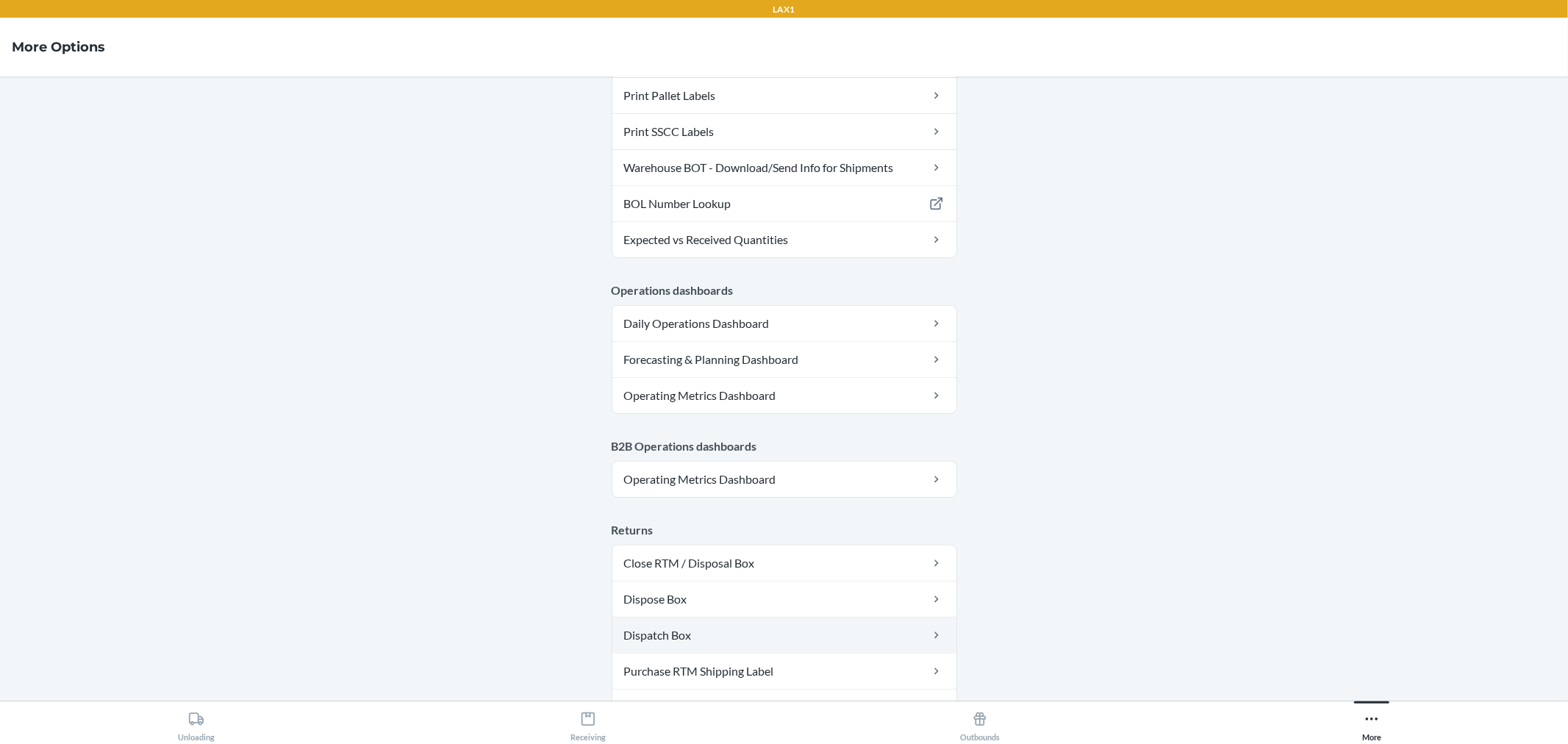
click at [696, 631] on link "Dispatch Box" at bounding box center [785, 635] width 344 height 35
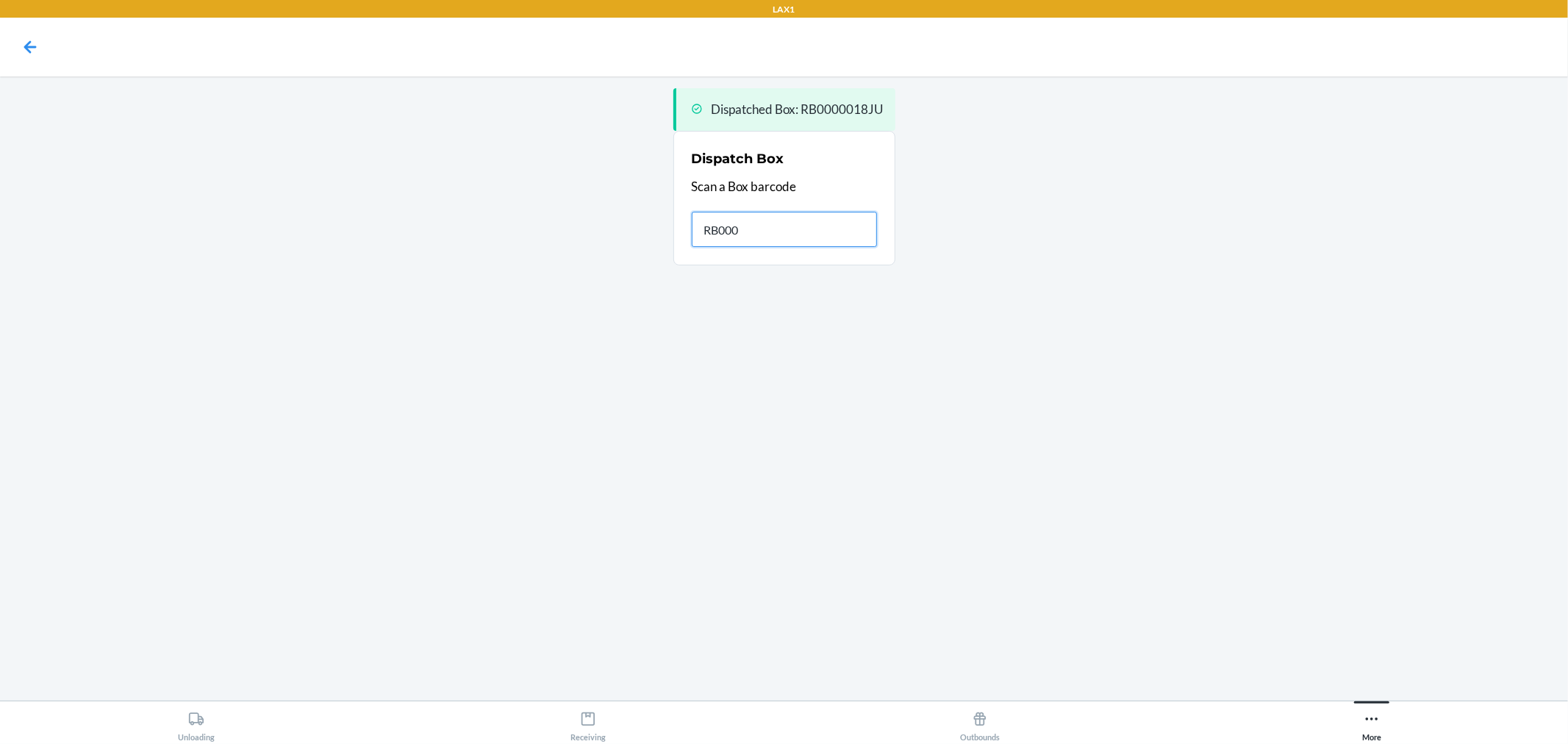
type input "RB0000"
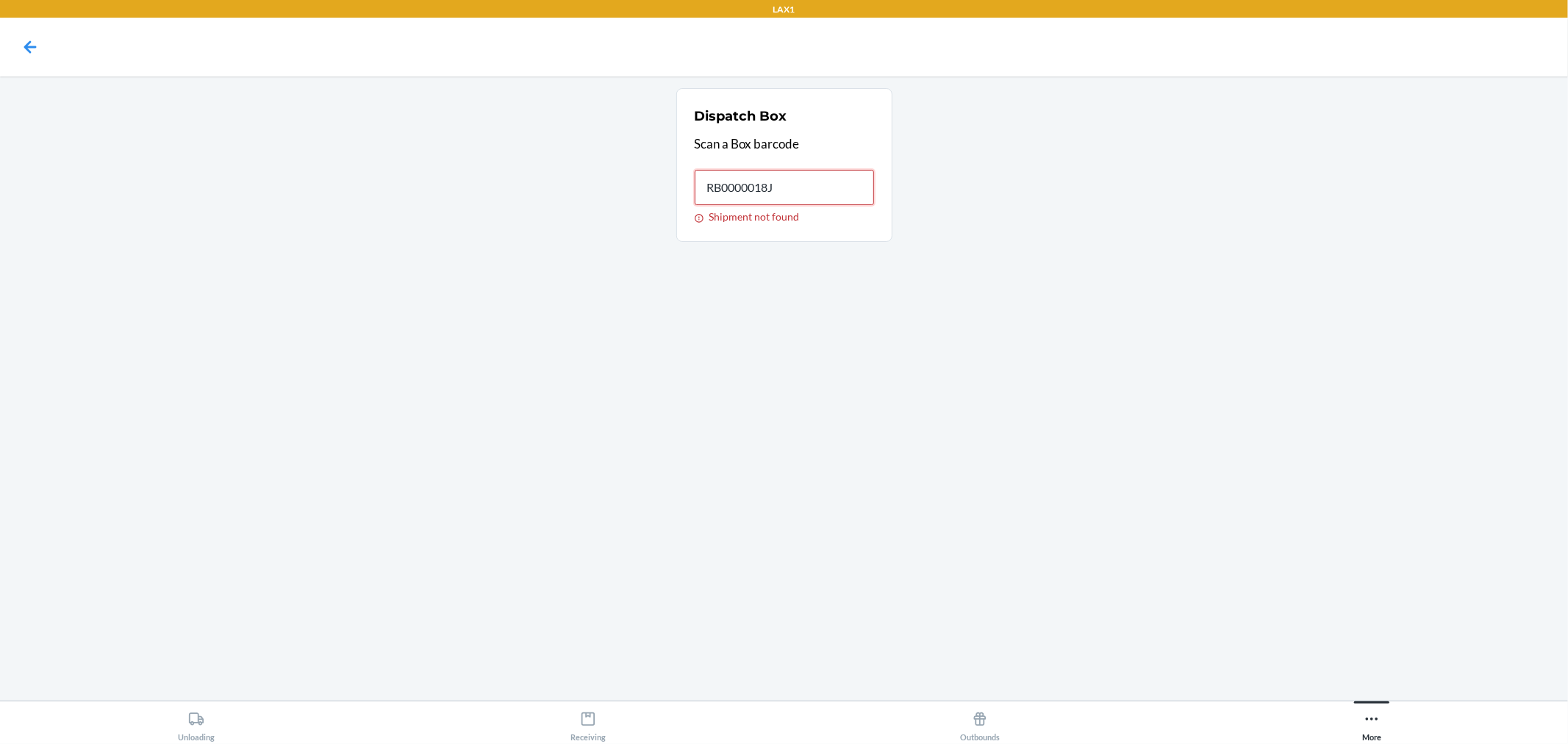
type input "RB0000018JR"
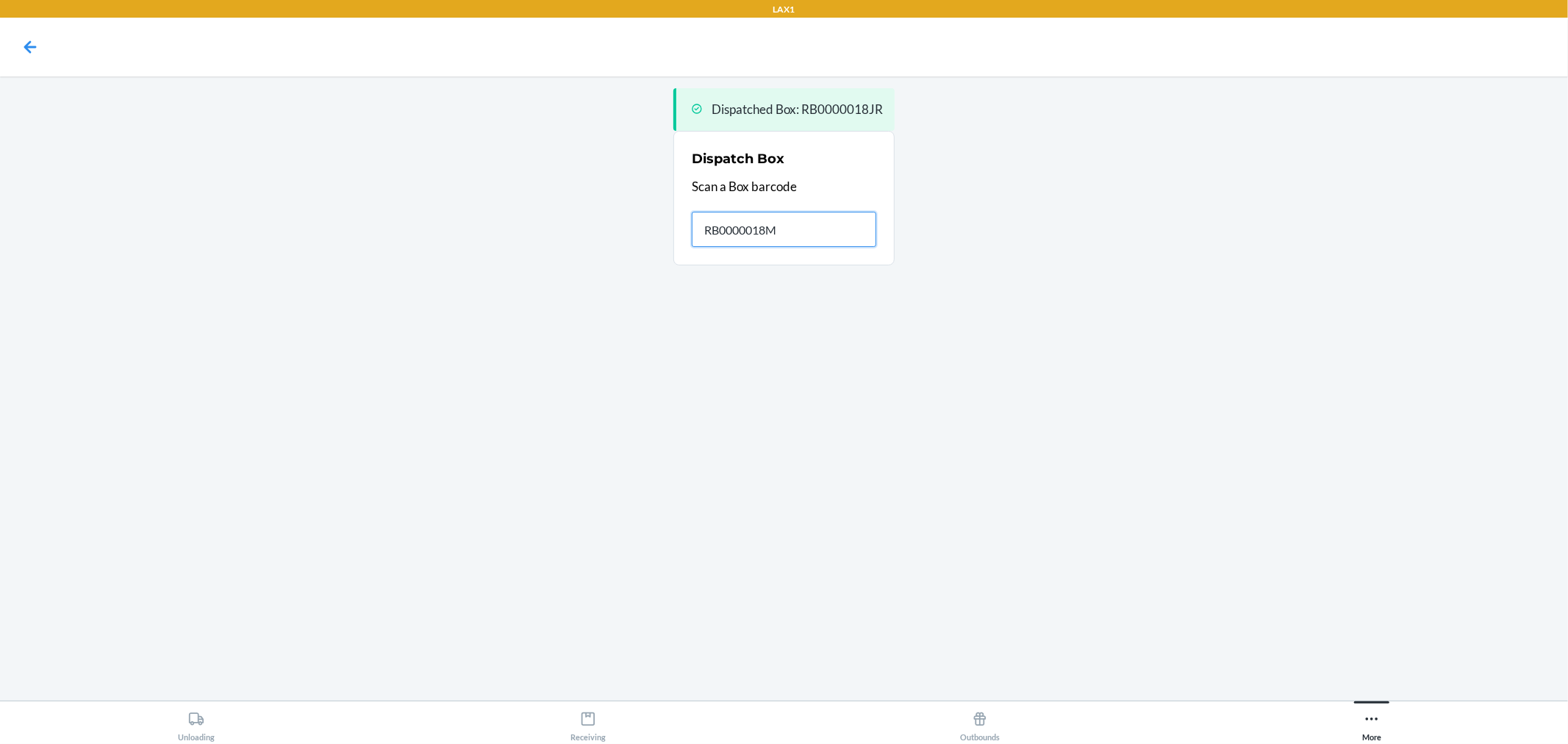
type input "RB0000018MF"
